Goal: Task Accomplishment & Management: Use online tool/utility

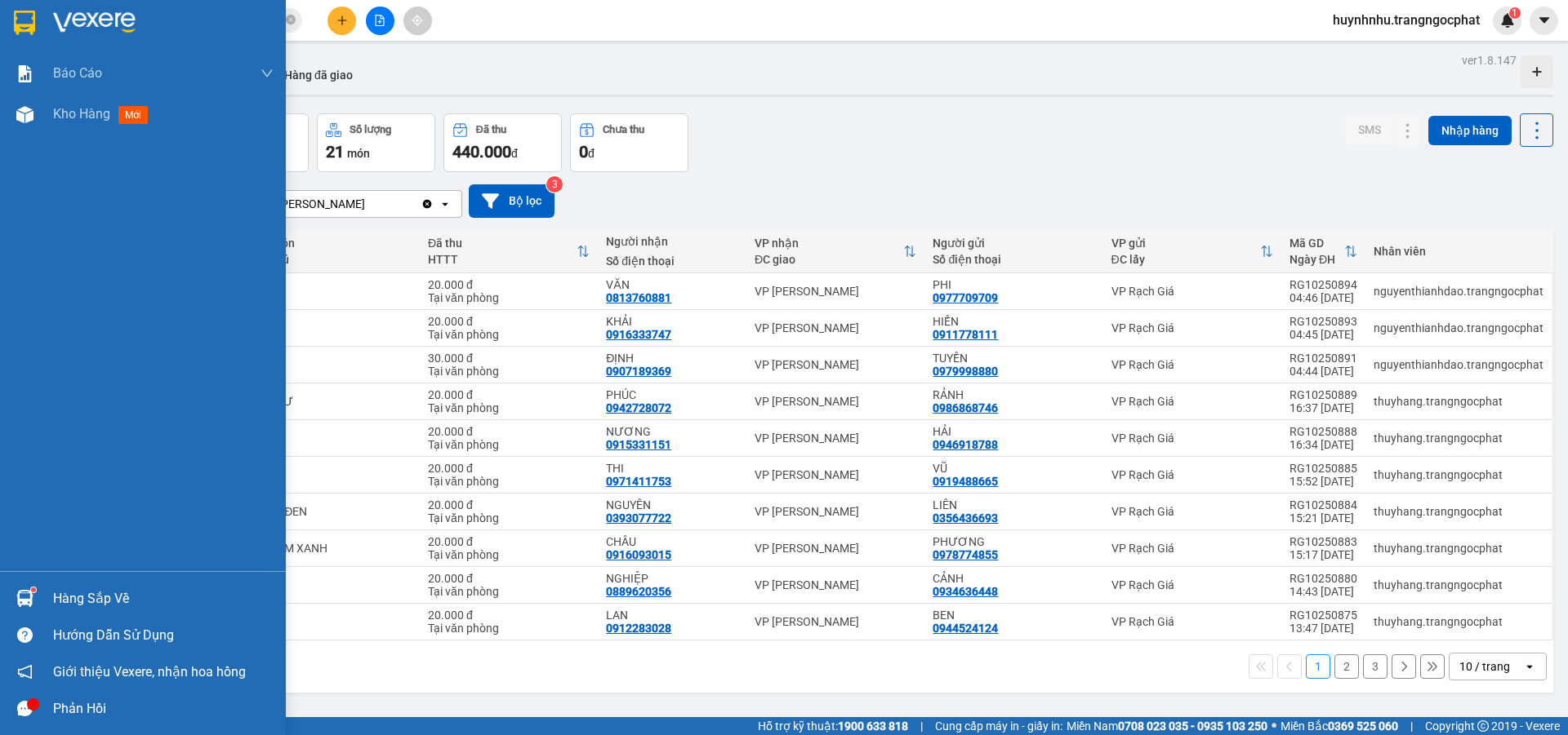
drag, startPoint x: 105, startPoint y: 600, endPoint x: 143, endPoint y: 581, distance: 42.5
click at [107, 600] on div "Hàng sắp về" at bounding box center [163, 599] width 220 height 24
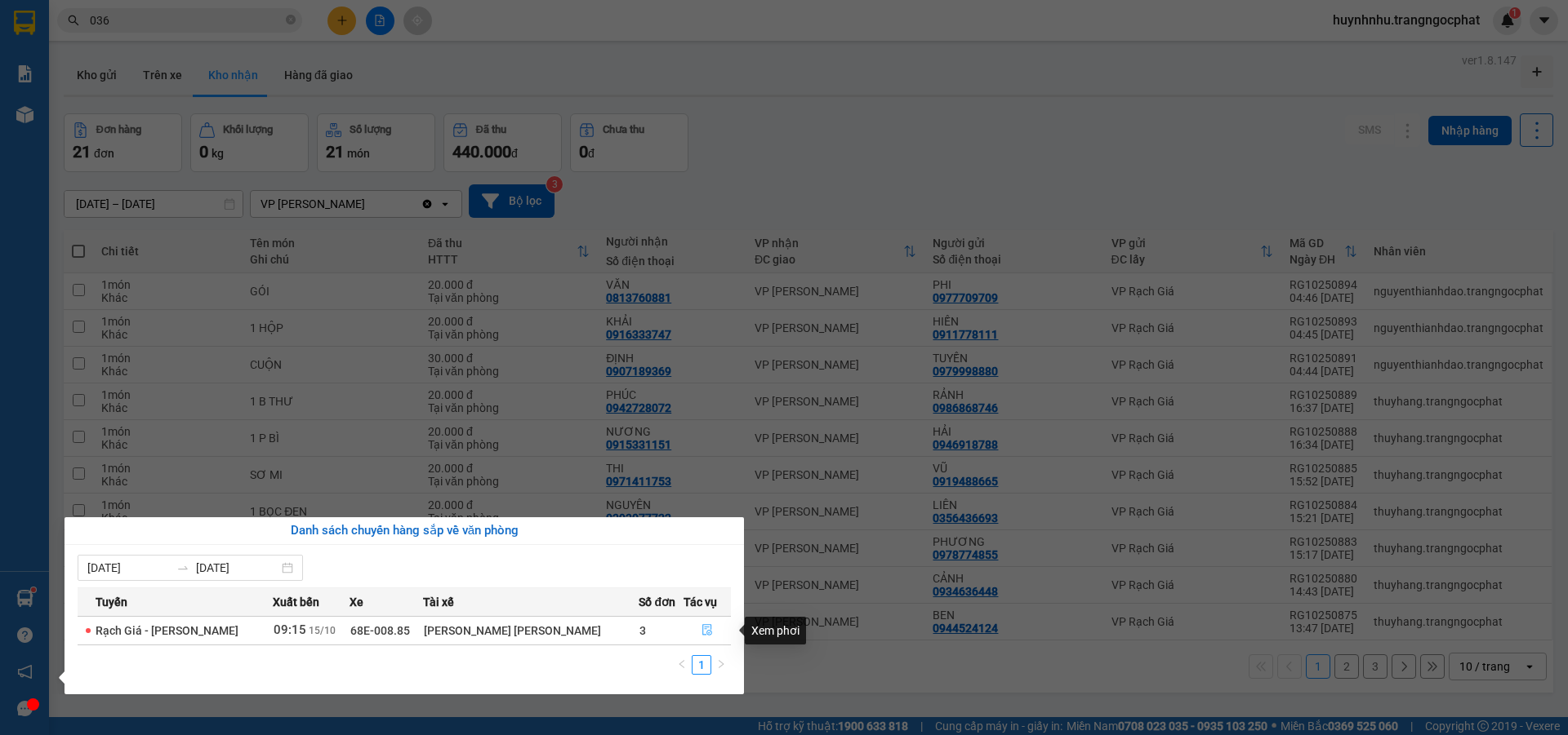
click at [703, 632] on icon "file-done" at bounding box center [707, 631] width 10 height 11
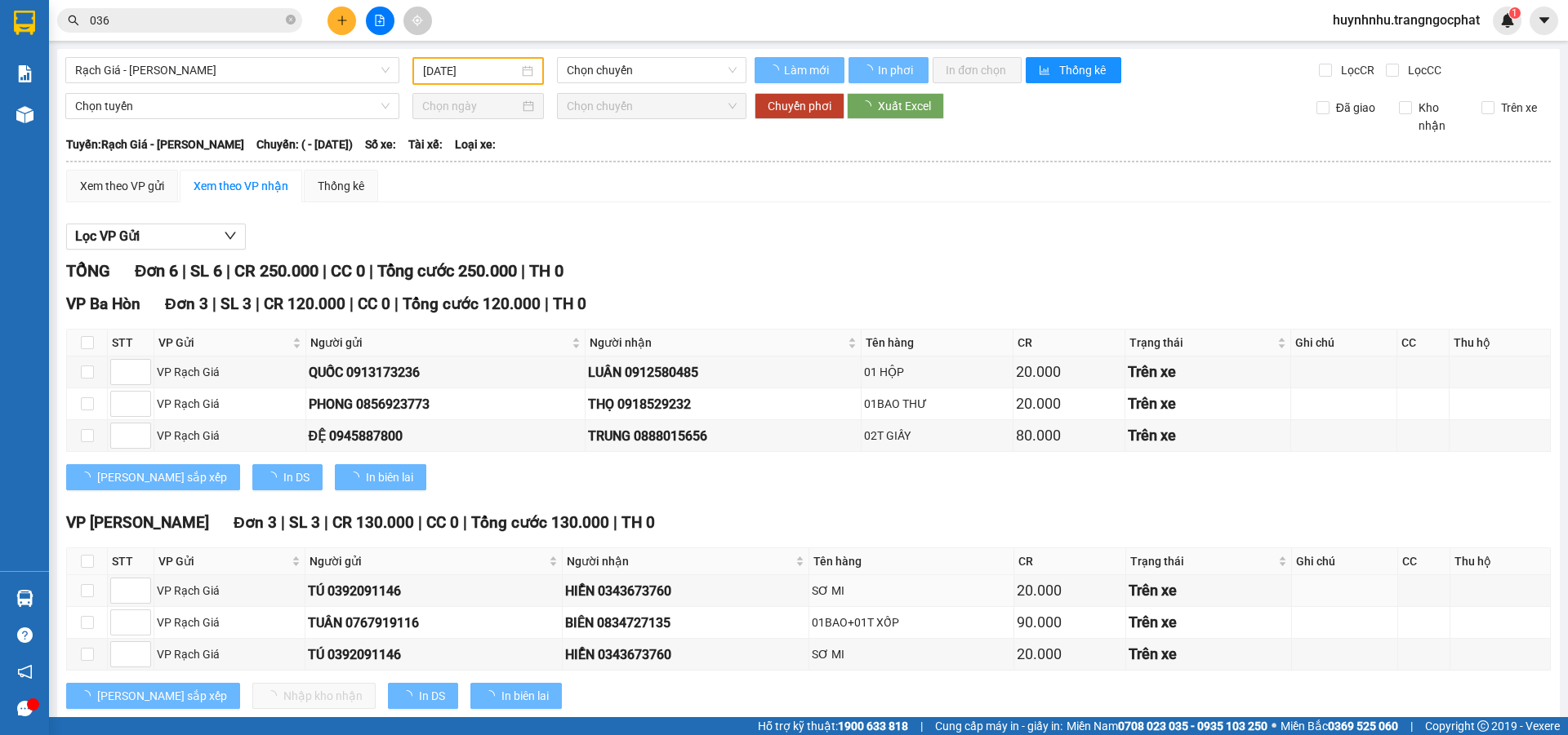
type input "[DATE]"
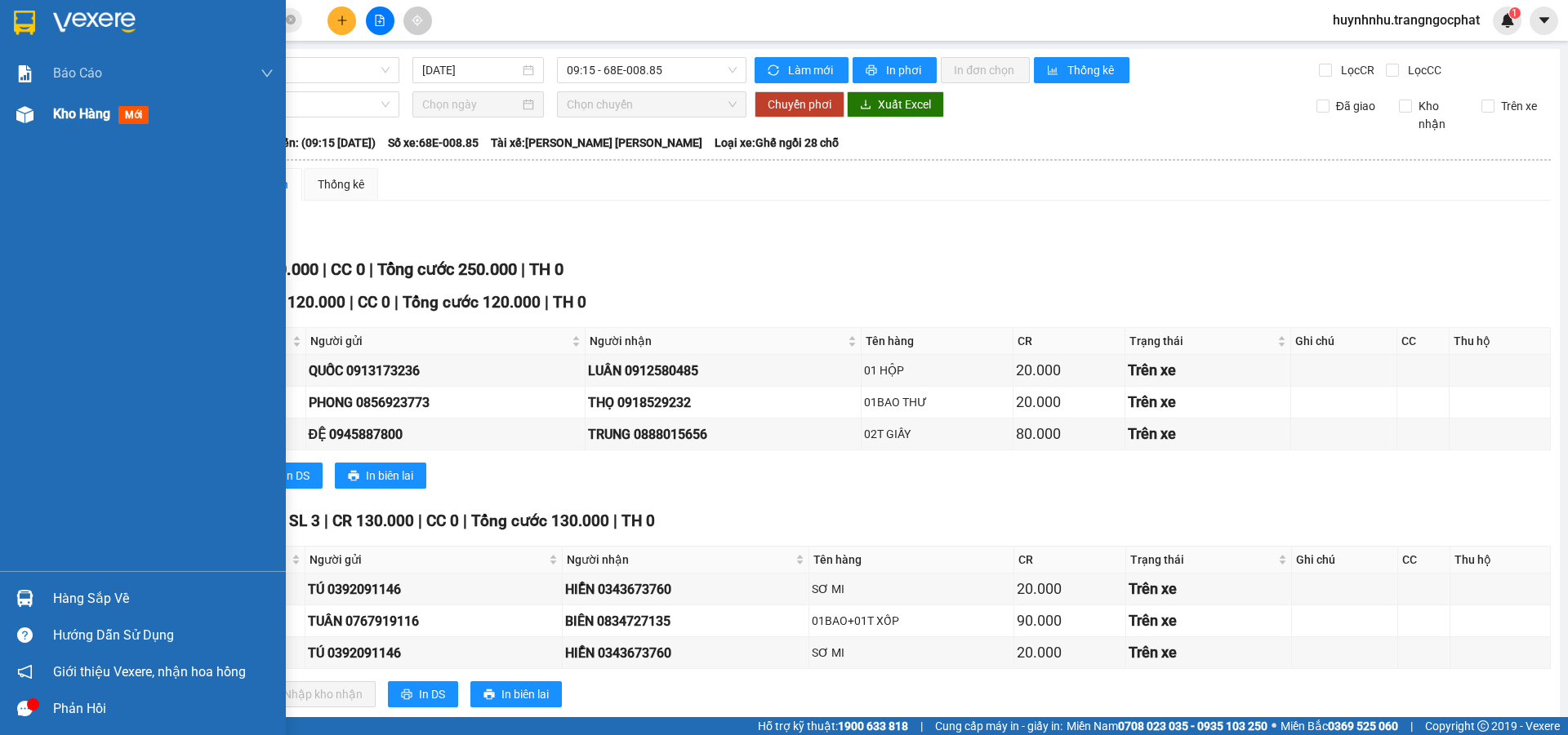
click at [104, 118] on span "Kho hàng" at bounding box center [81, 114] width 57 height 16
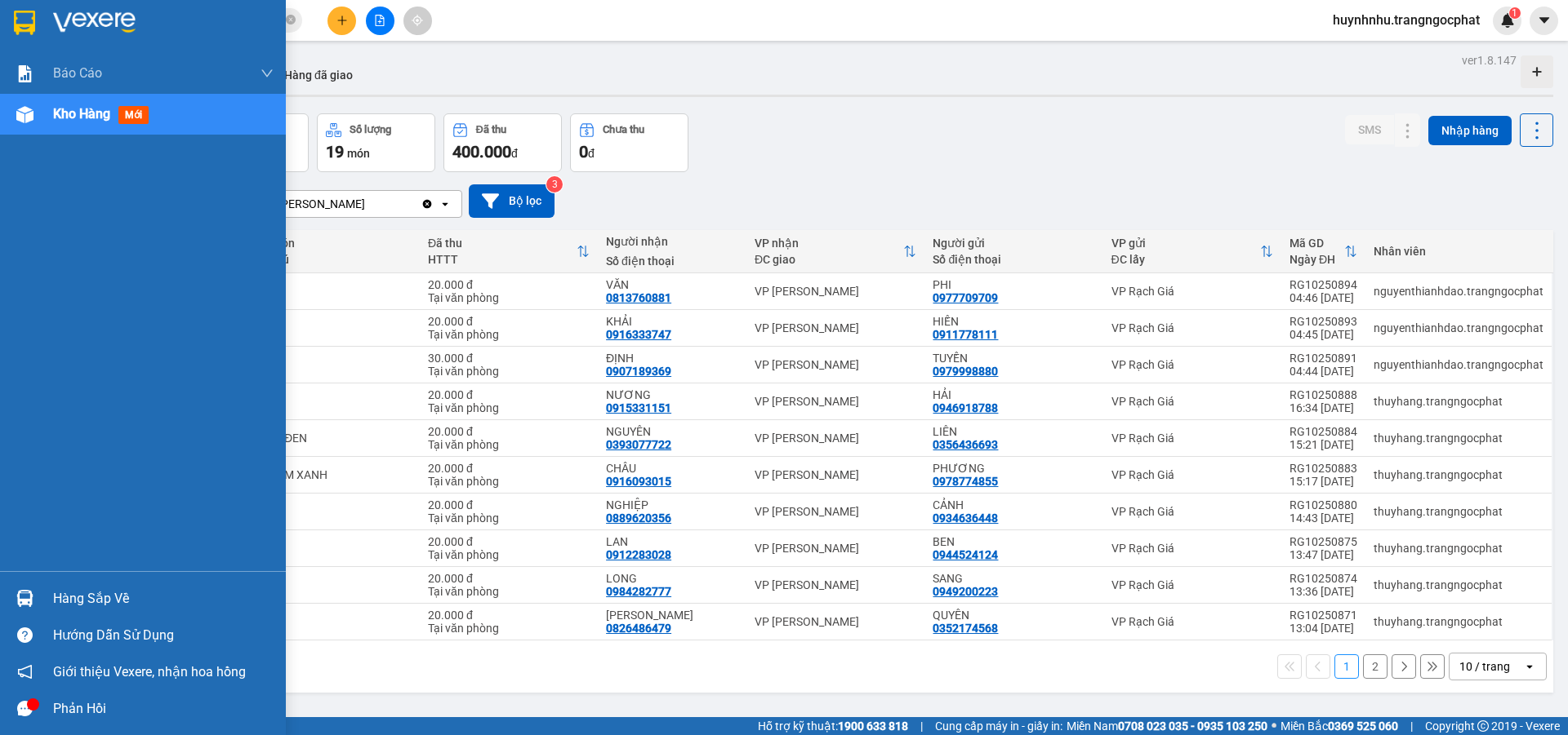
click at [83, 603] on div "Hàng sắp về" at bounding box center [163, 599] width 220 height 24
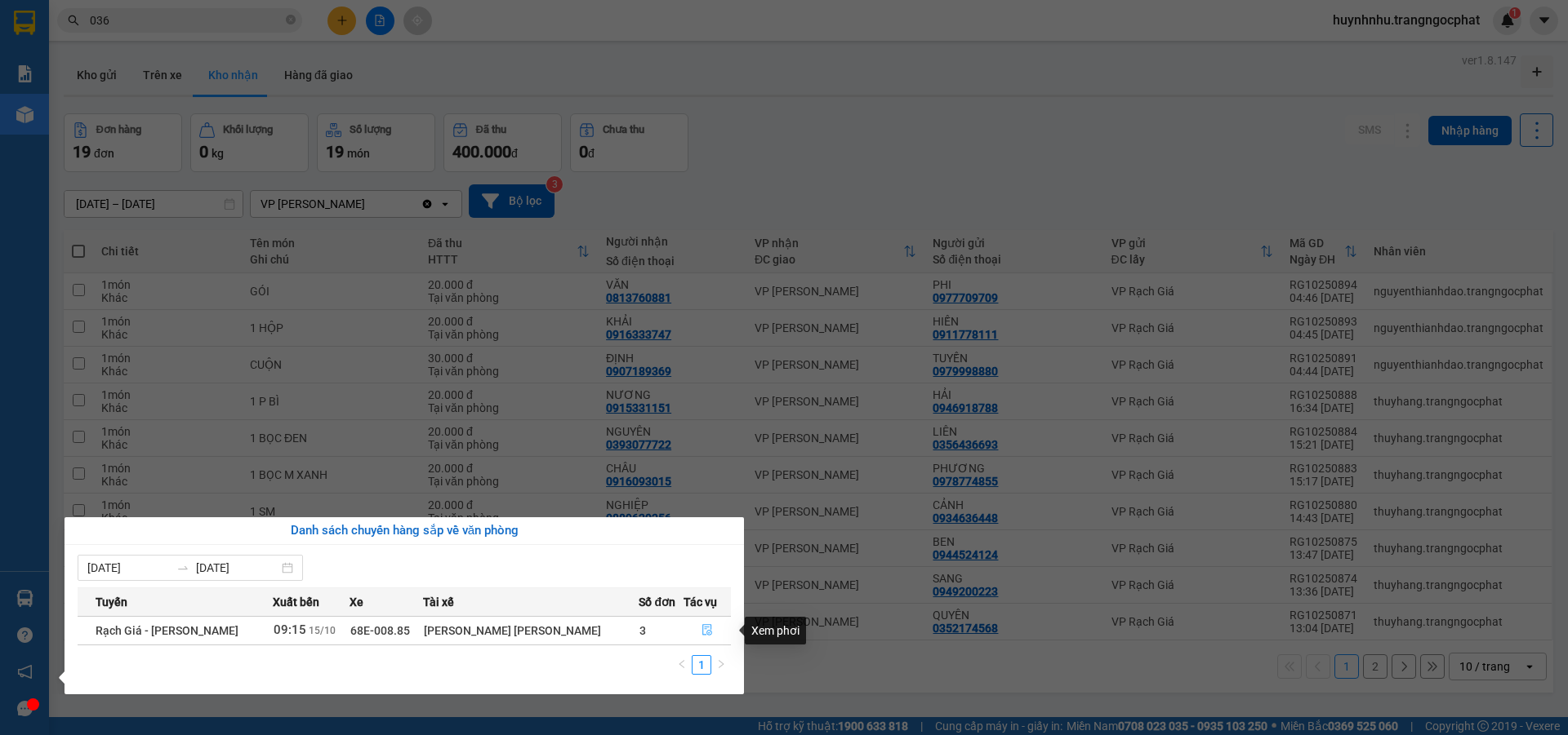
click at [702, 633] on icon "file-done" at bounding box center [707, 630] width 11 height 11
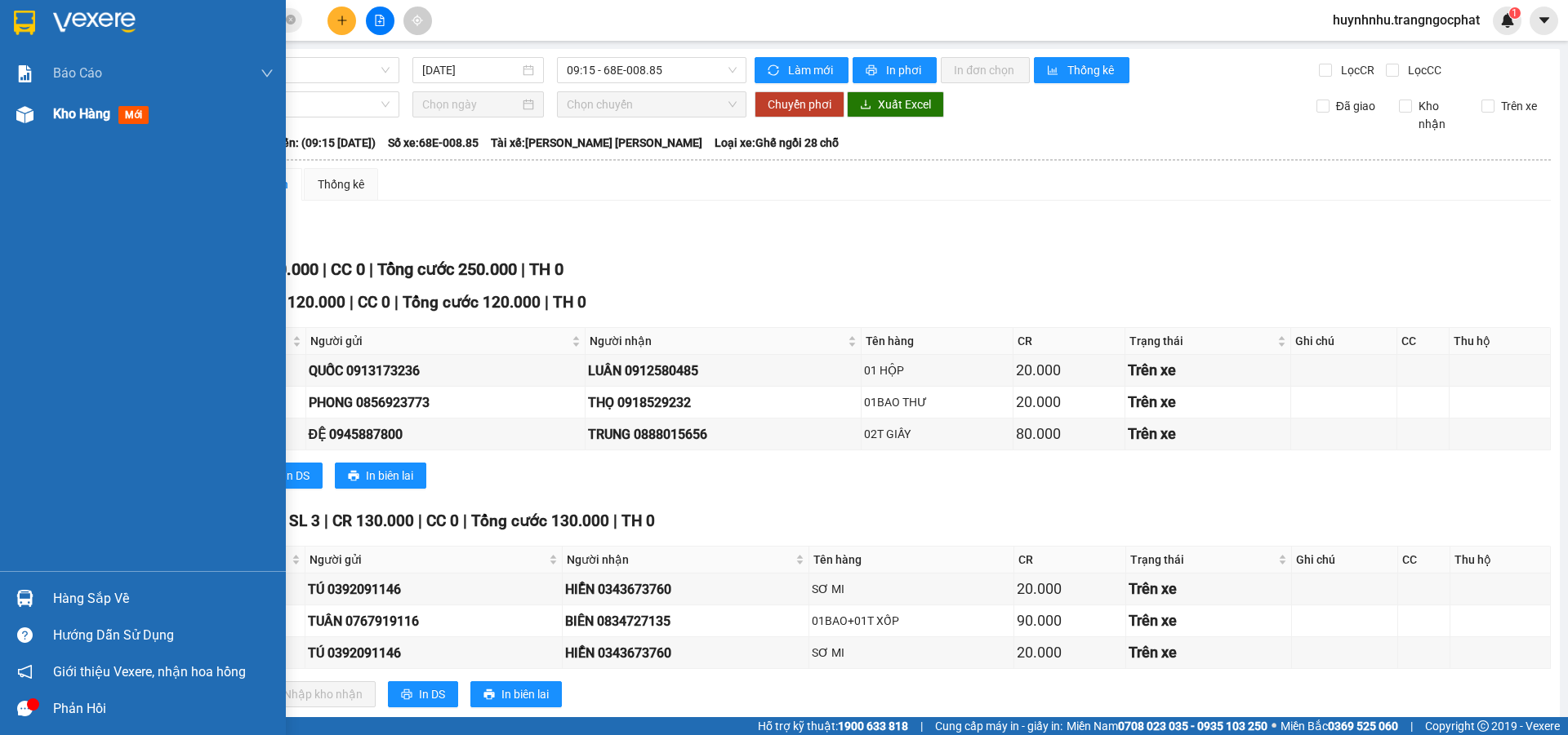
click at [93, 115] on span "Kho hàng" at bounding box center [81, 114] width 57 height 16
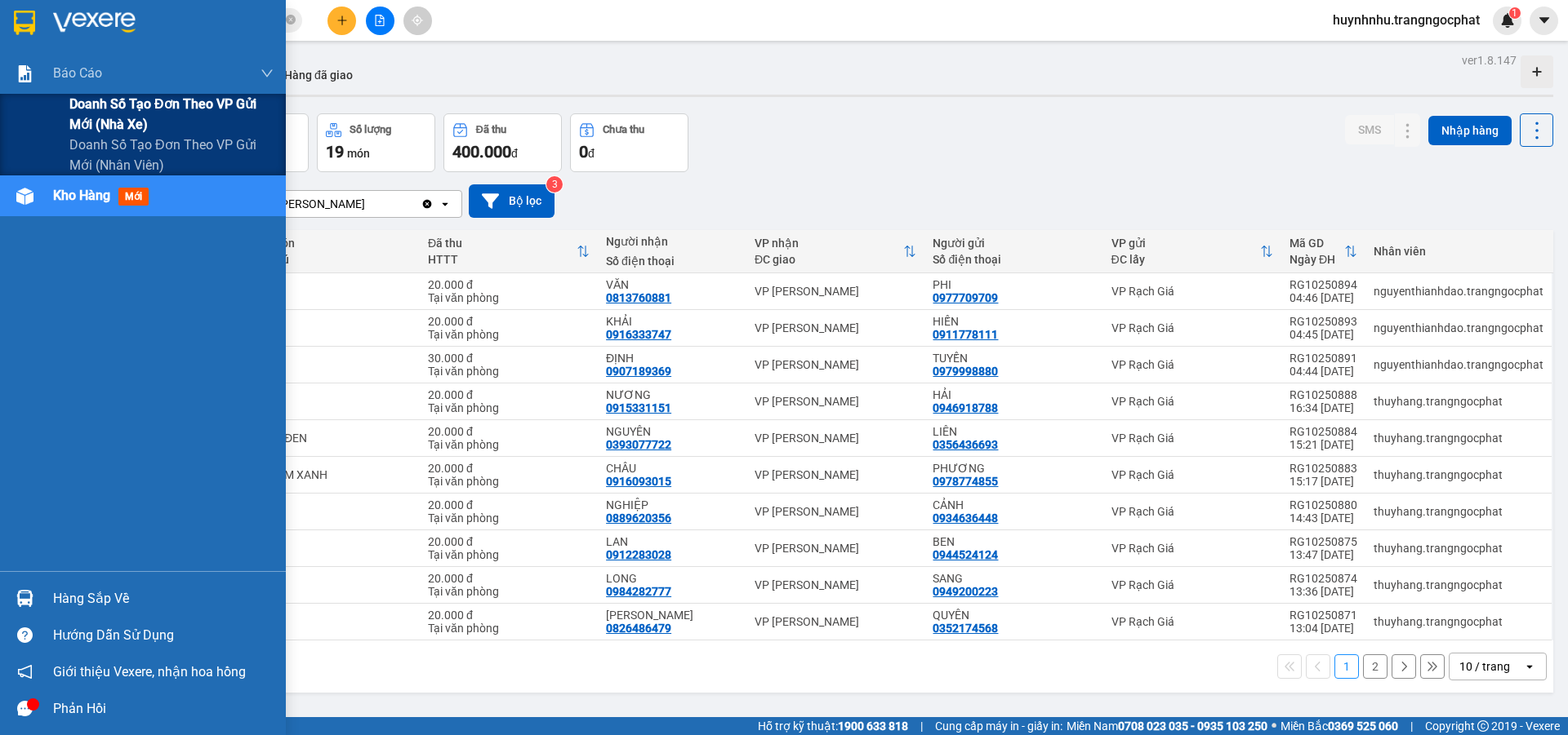
click at [108, 115] on span "Doanh số tạo đơn theo VP gửi mới (nhà xe)" at bounding box center [171, 115] width 204 height 41
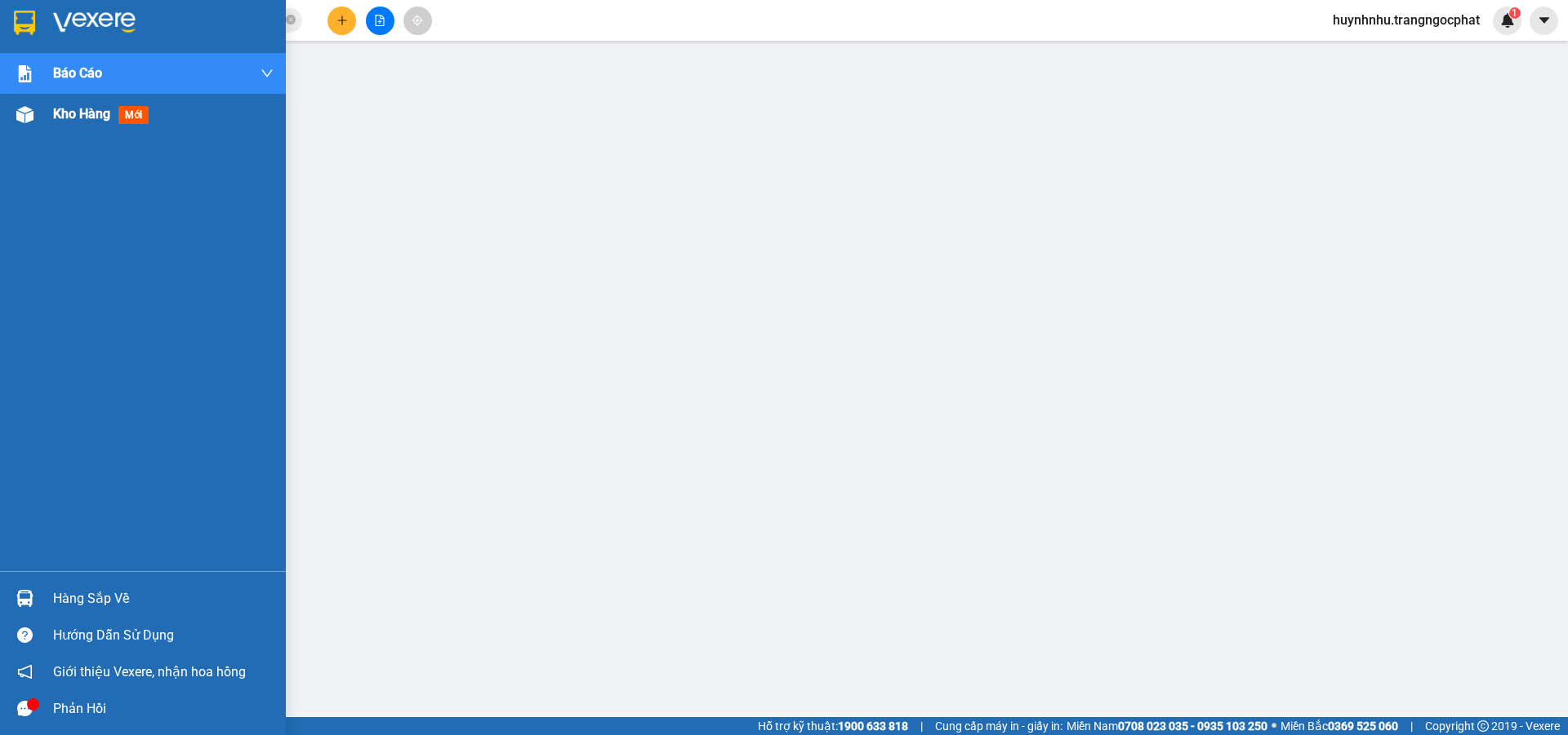
click at [63, 118] on span "Kho hàng" at bounding box center [81, 114] width 57 height 16
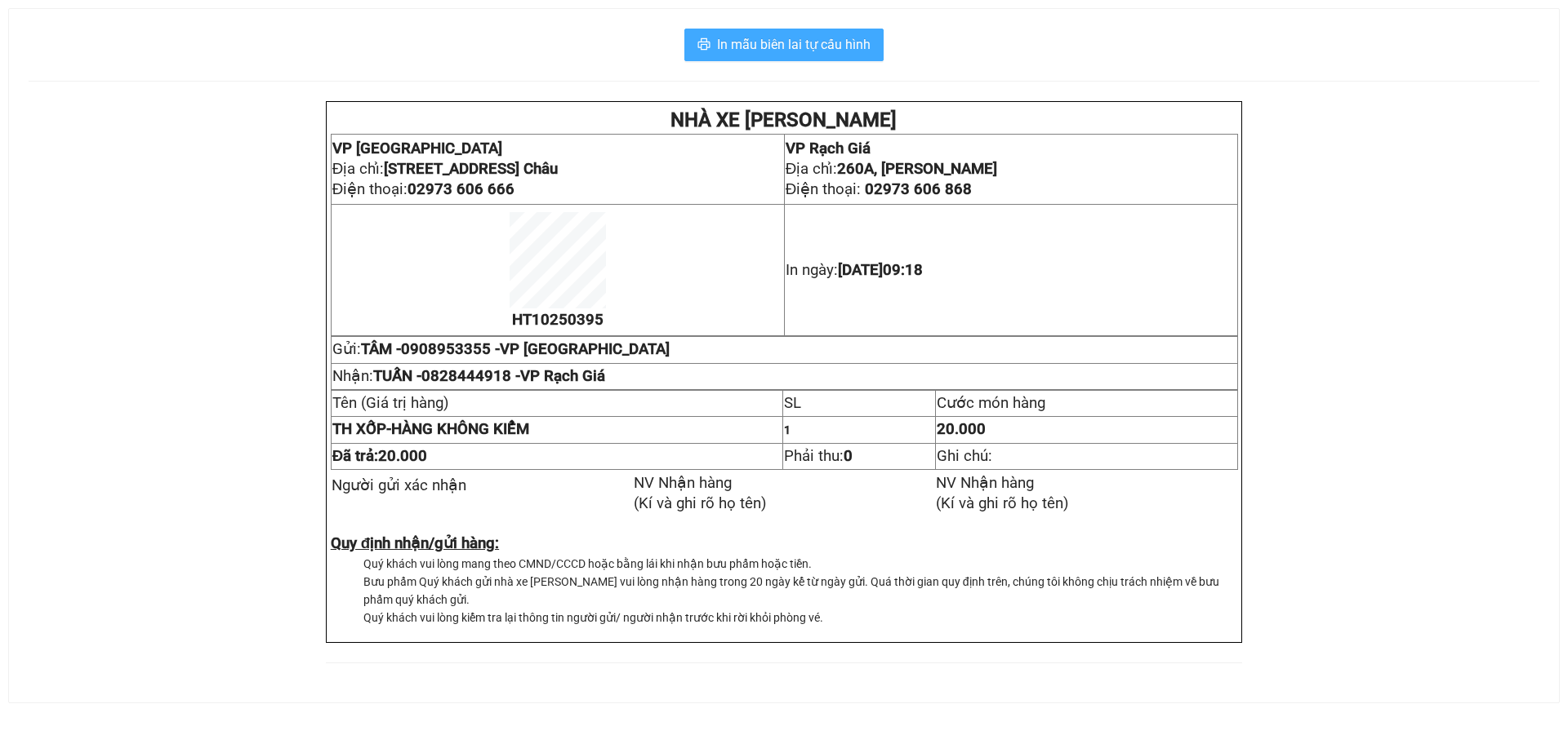
click at [839, 53] on span "In mẫu biên lai tự cấu hình" at bounding box center [793, 45] width 154 height 21
